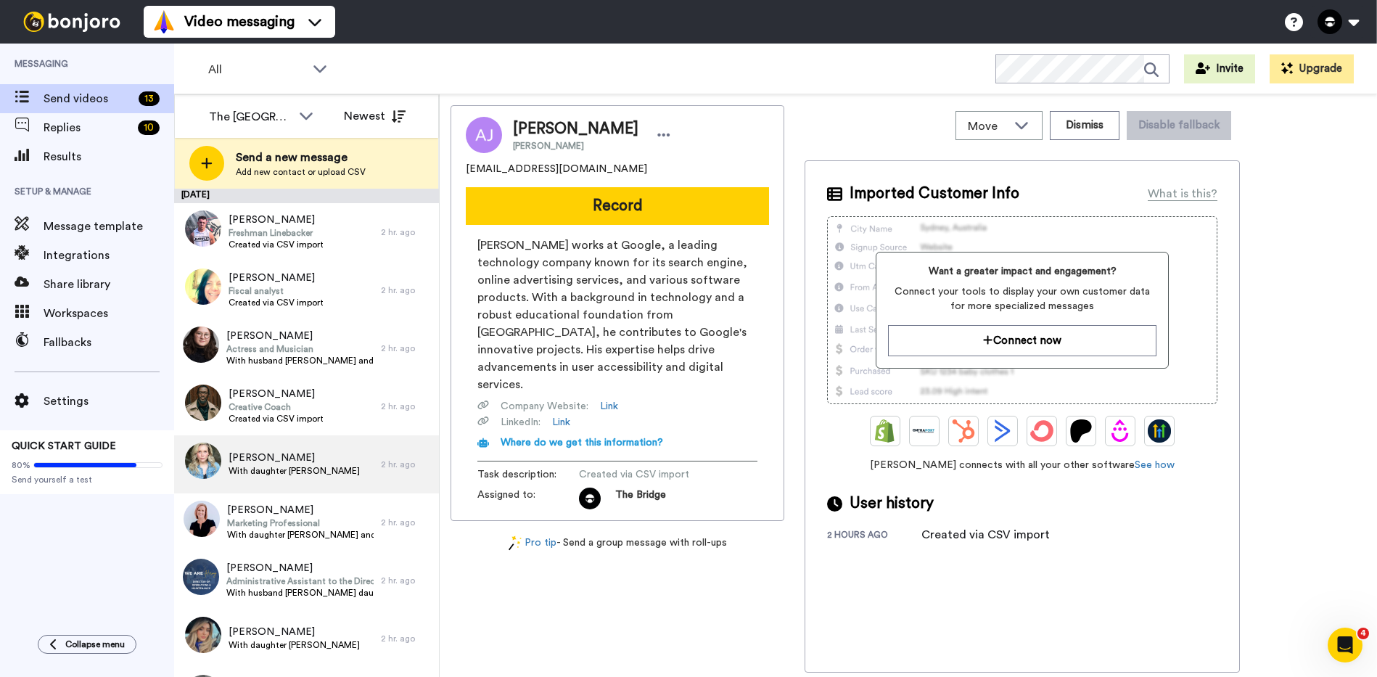
scroll to position [295, 0]
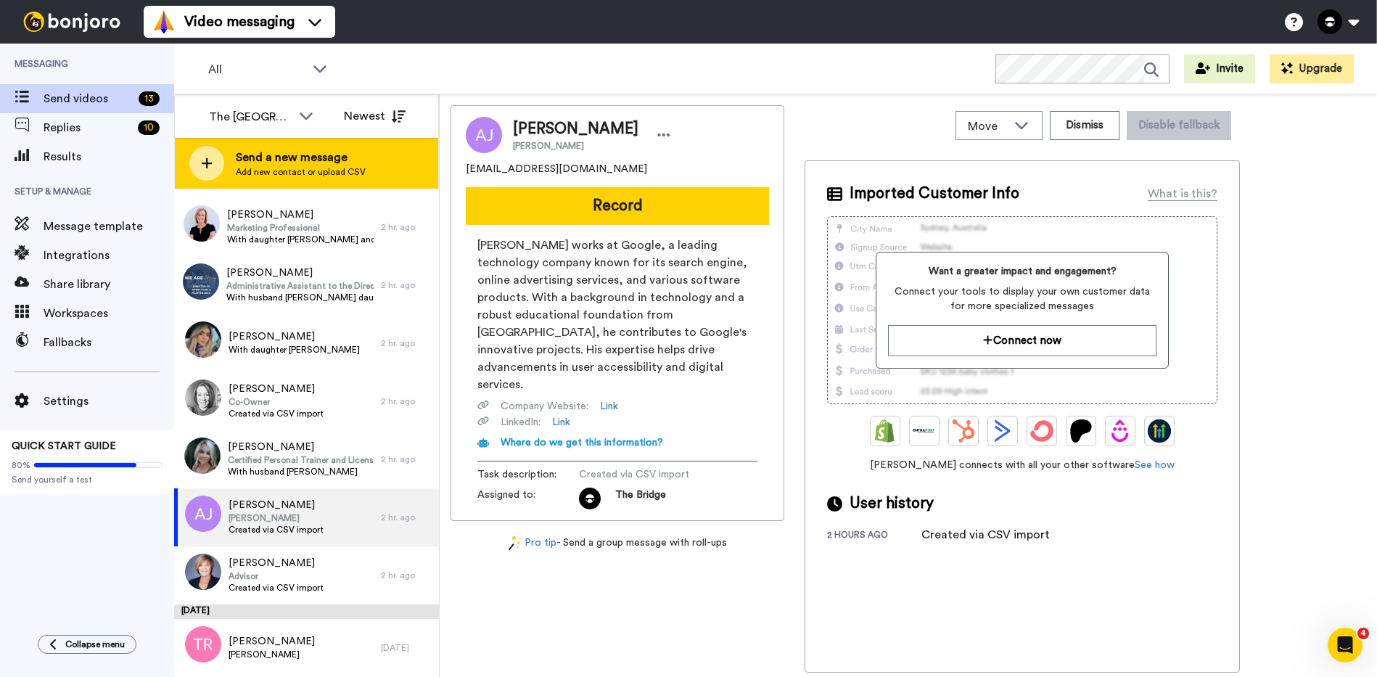
click at [207, 155] on div at bounding box center [206, 163] width 35 height 35
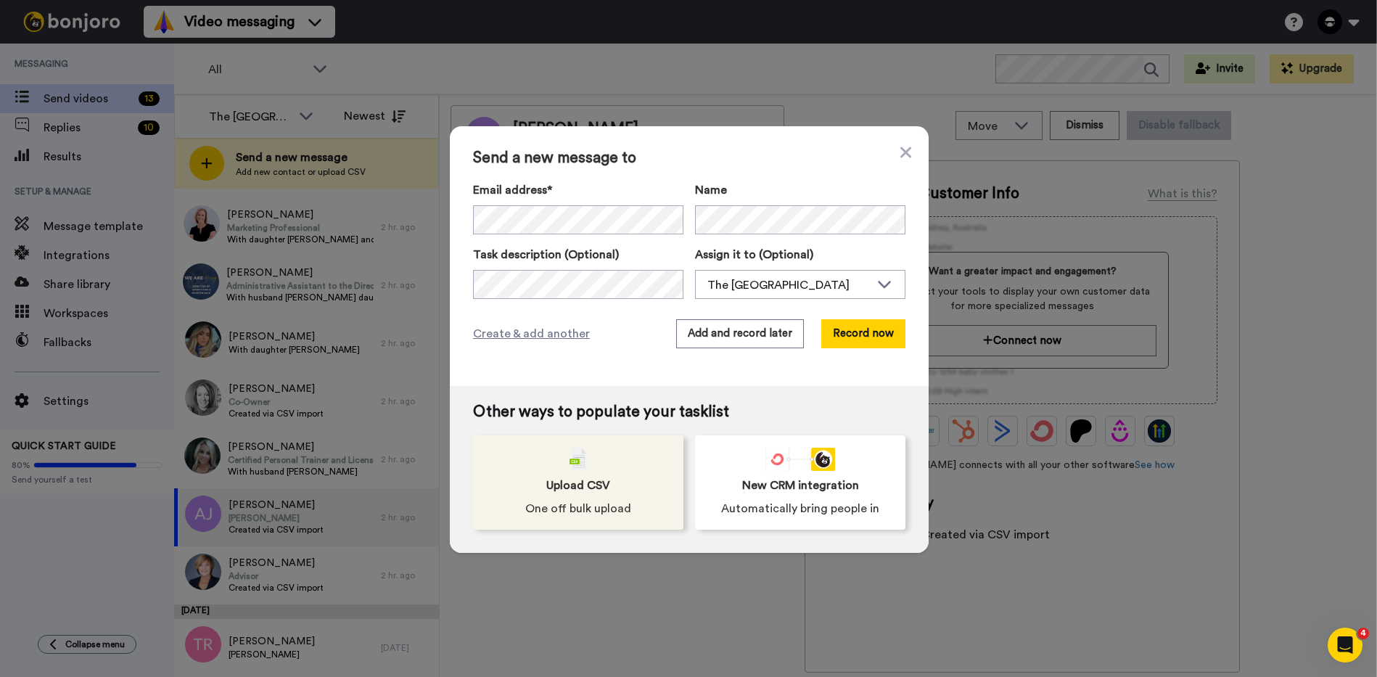
click at [559, 492] on span "Upload CSV" at bounding box center [578, 485] width 64 height 17
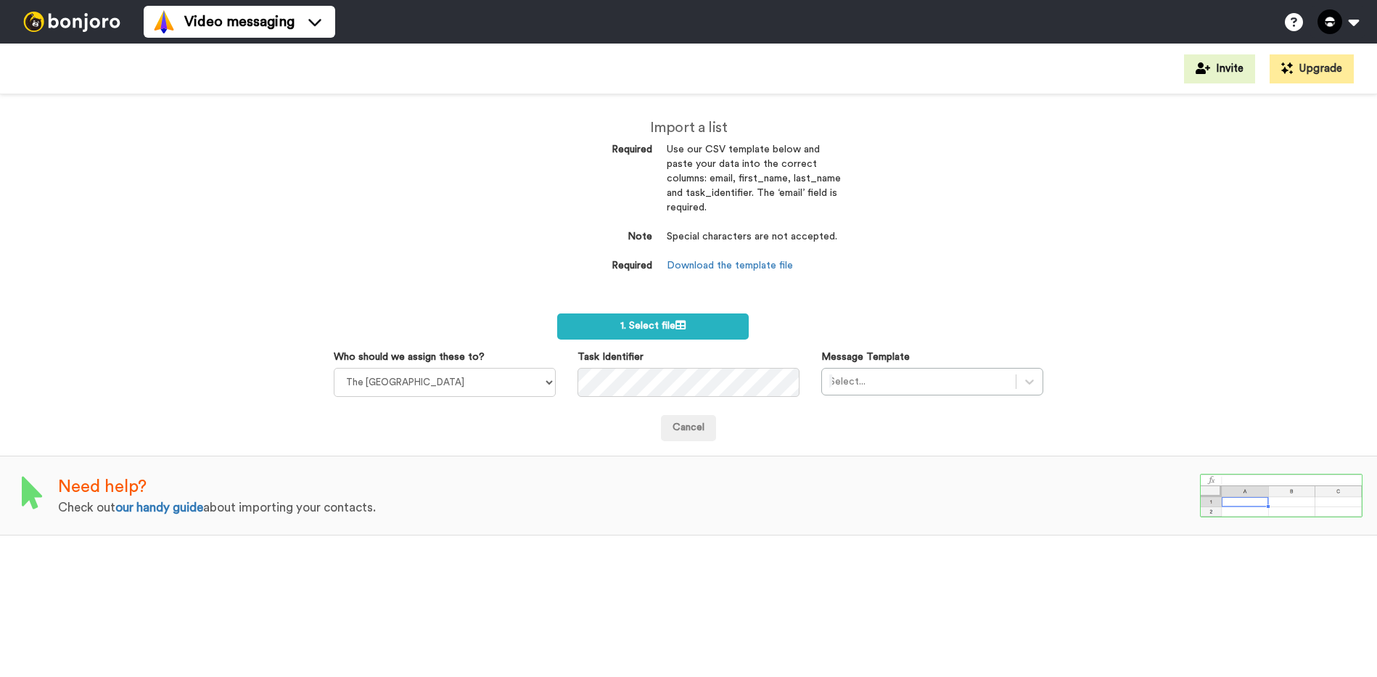
click at [601, 339] on form "1. Select file Who should we assign these to? The Bridge Church Ian Simkins The…" at bounding box center [689, 377] width 710 height 128
click at [598, 328] on label "1. Select file" at bounding box center [652, 326] width 191 height 26
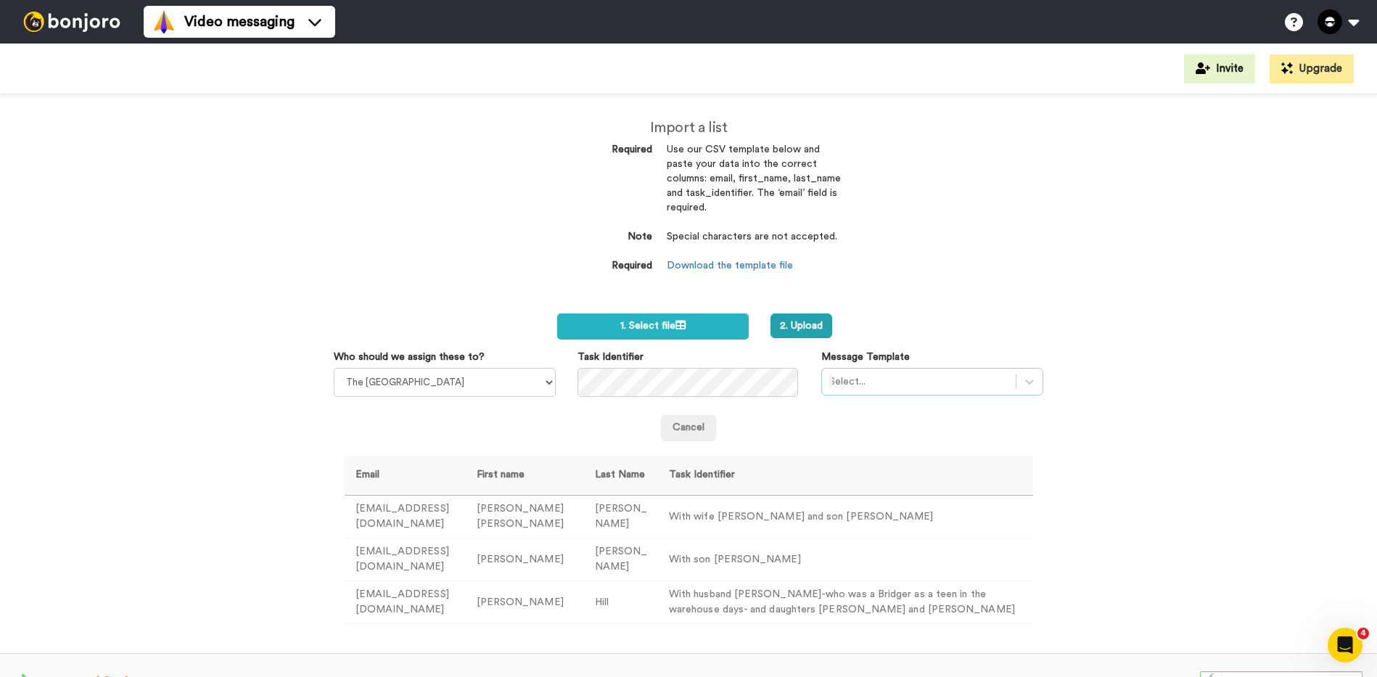
click at [848, 384] on div at bounding box center [918, 381] width 179 height 17
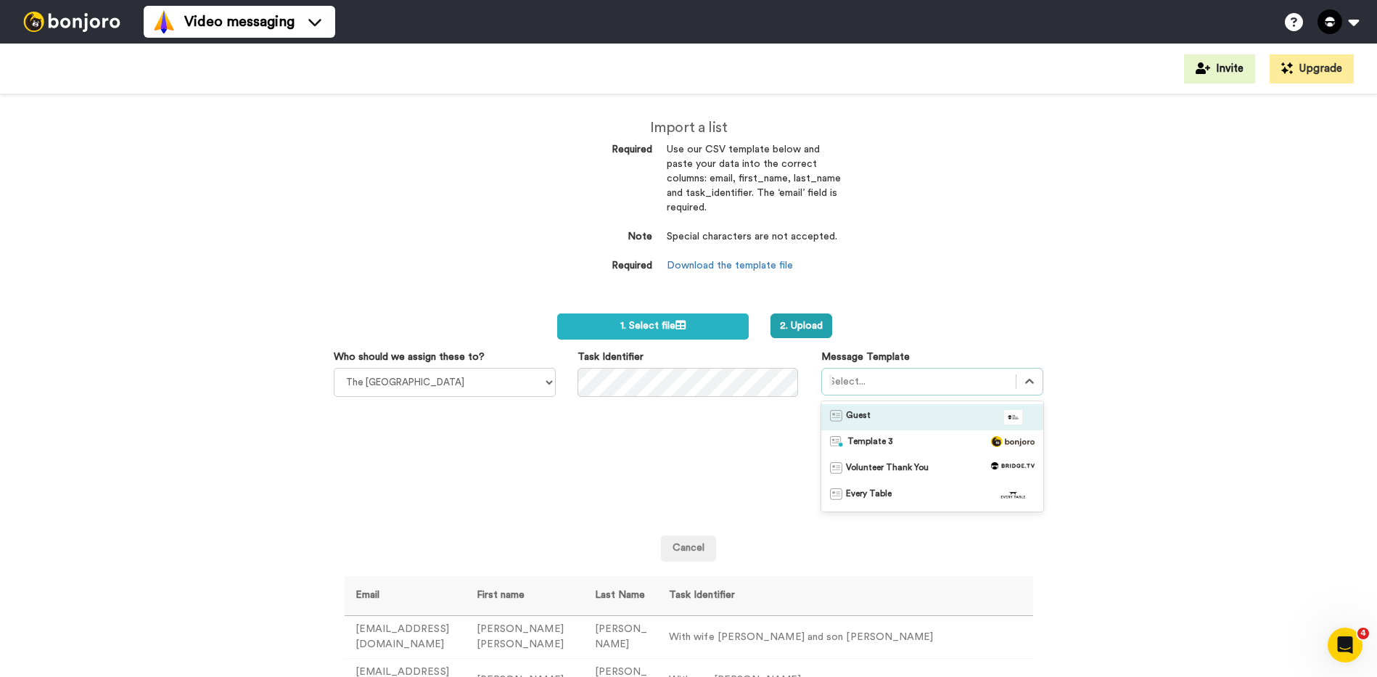
click at [855, 427] on div "Guest" at bounding box center [932, 417] width 222 height 26
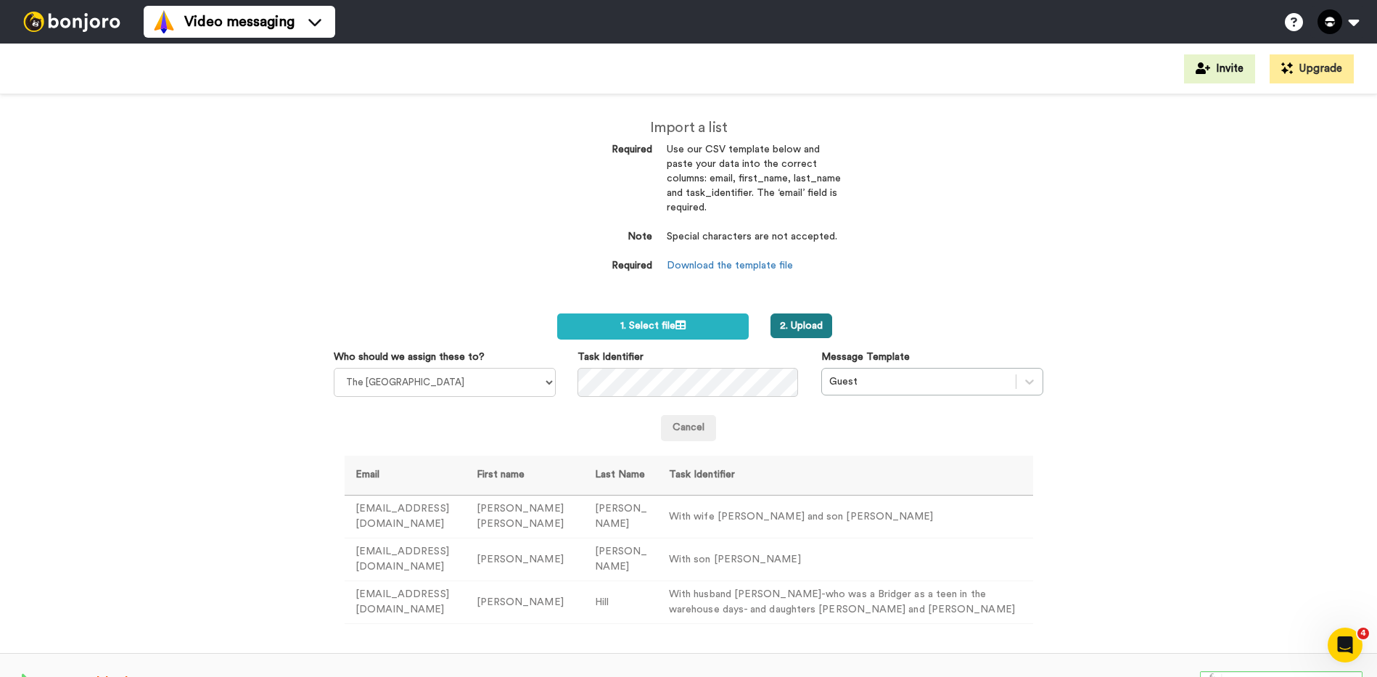
click at [772, 321] on button "2. Upload" at bounding box center [801, 325] width 62 height 25
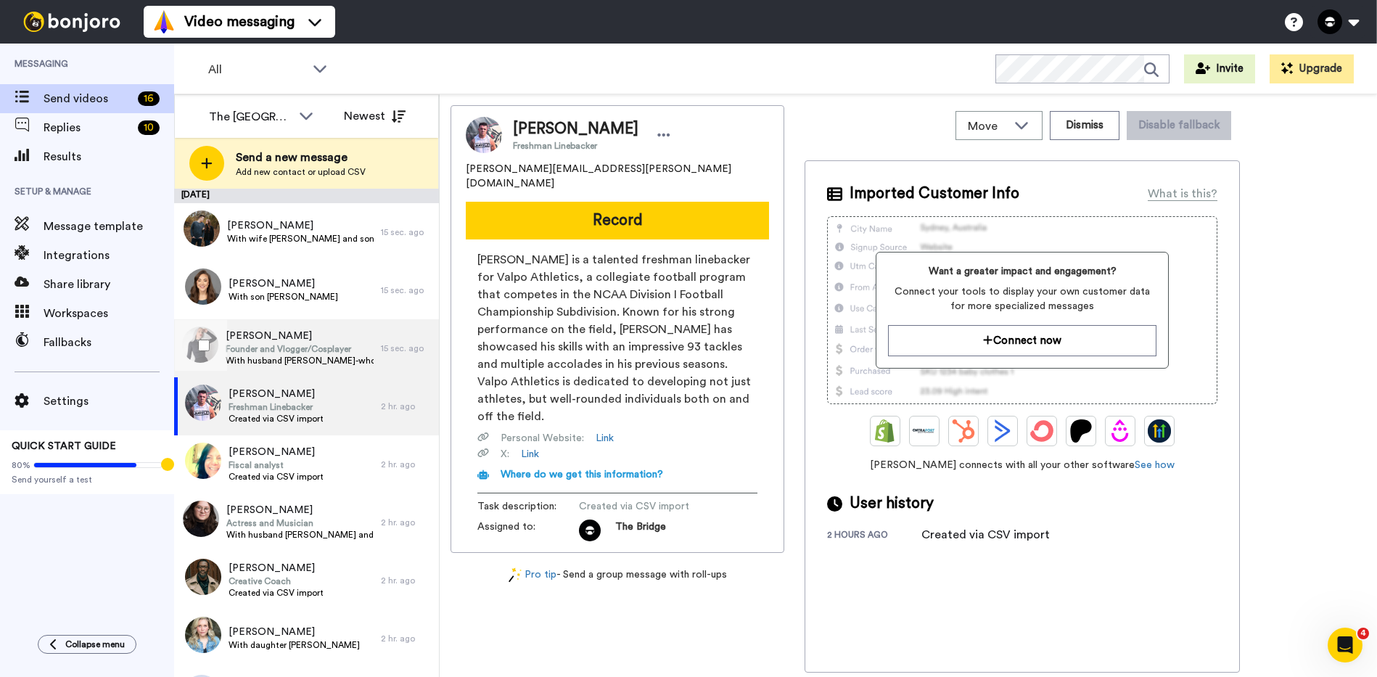
click at [256, 337] on span "[PERSON_NAME]" at bounding box center [300, 336] width 148 height 15
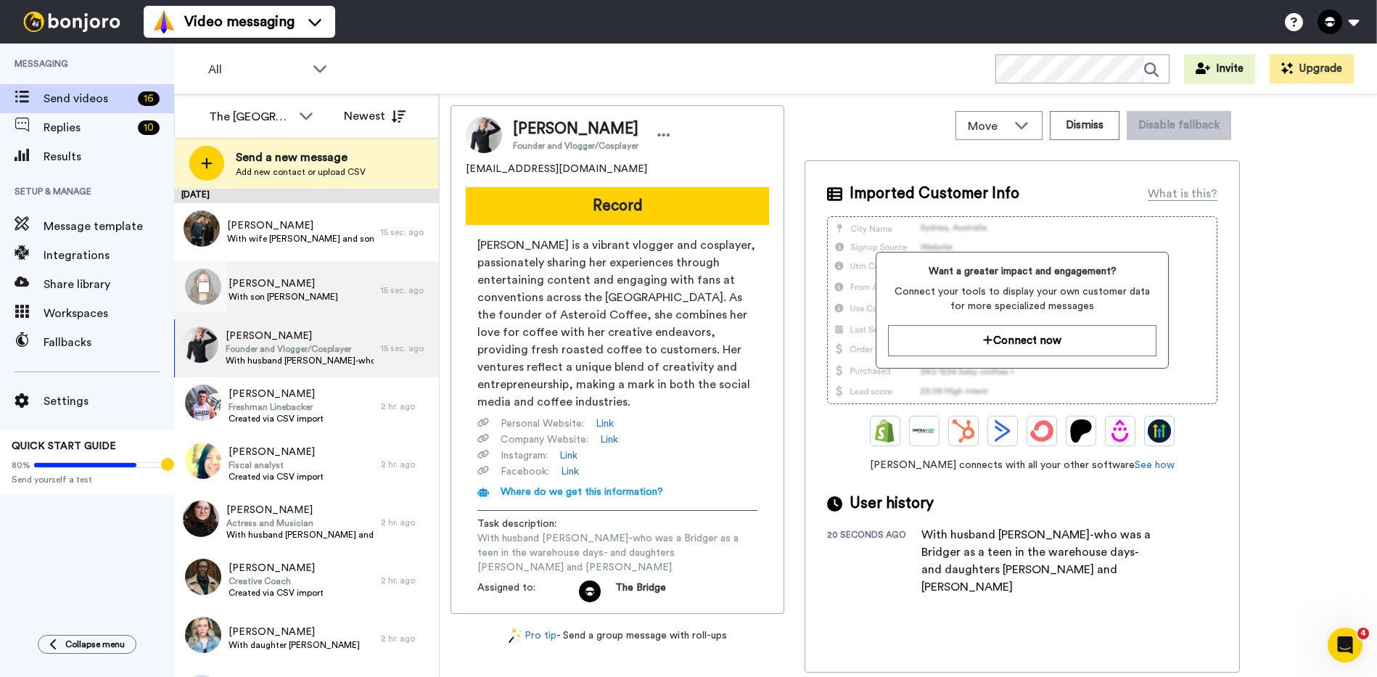
click at [268, 284] on span "[PERSON_NAME]" at bounding box center [283, 283] width 110 height 15
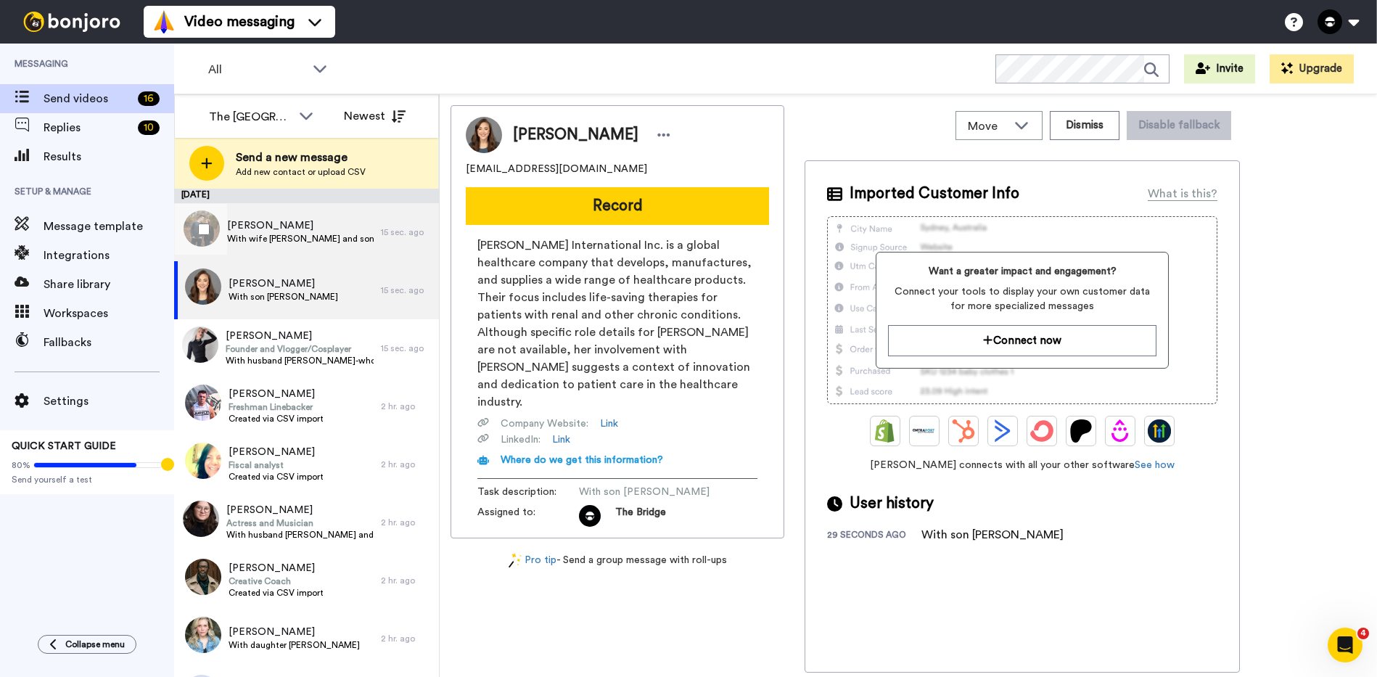
click at [297, 224] on span "[PERSON_NAME]" at bounding box center [300, 225] width 147 height 15
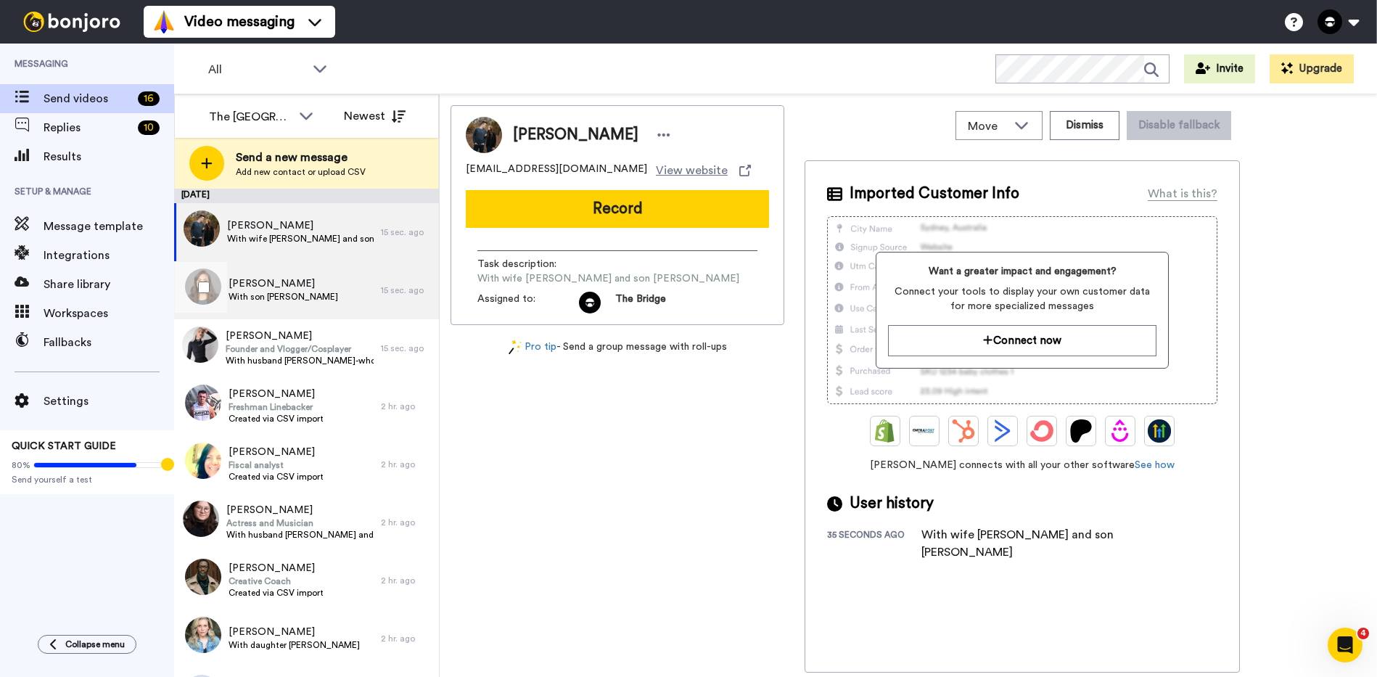
click at [297, 278] on span "[PERSON_NAME]" at bounding box center [283, 283] width 110 height 15
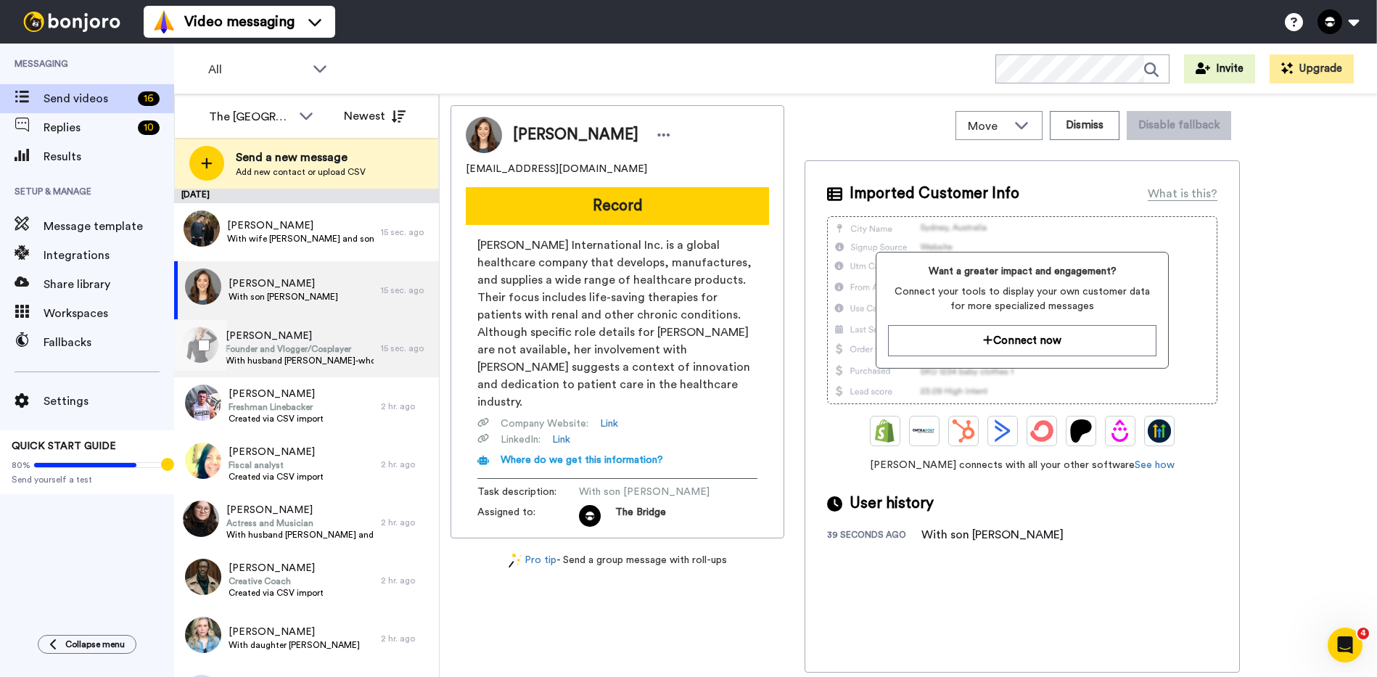
click at [297, 352] on span "Founder and Vlogger/Cosplayer" at bounding box center [300, 349] width 148 height 12
